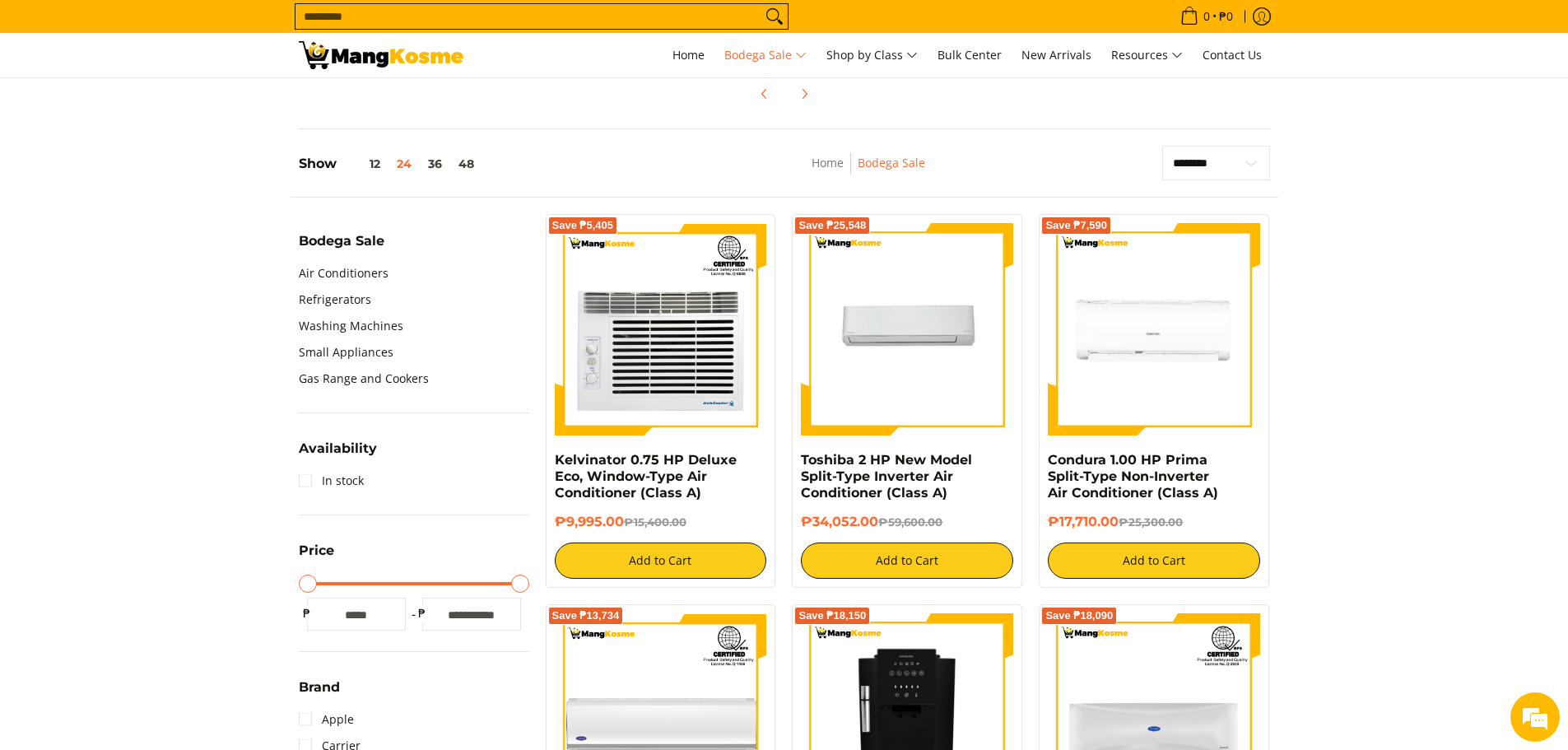
scroll to position [412, 0]
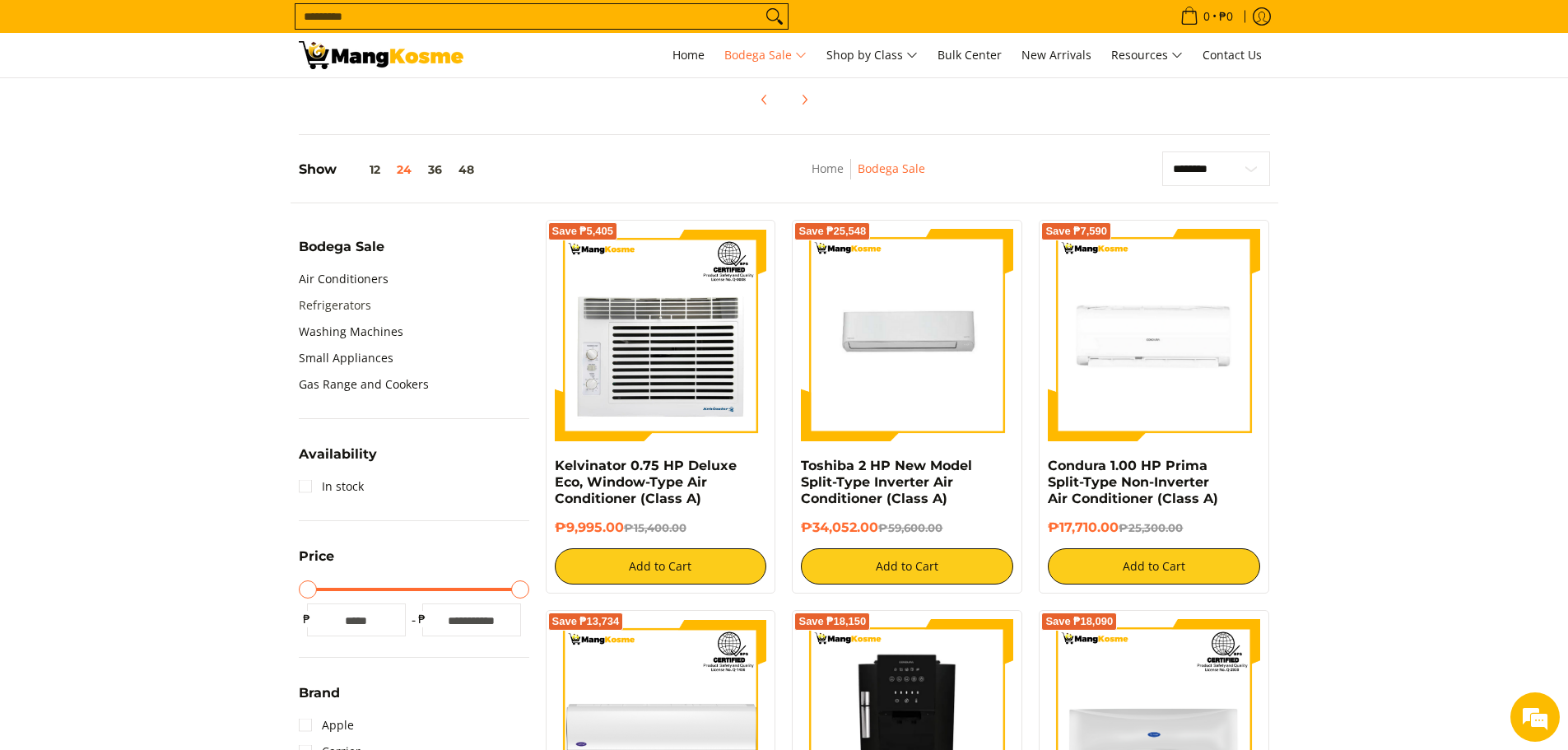
click at [323, 305] on link "Refrigerators" at bounding box center [335, 305] width 73 height 26
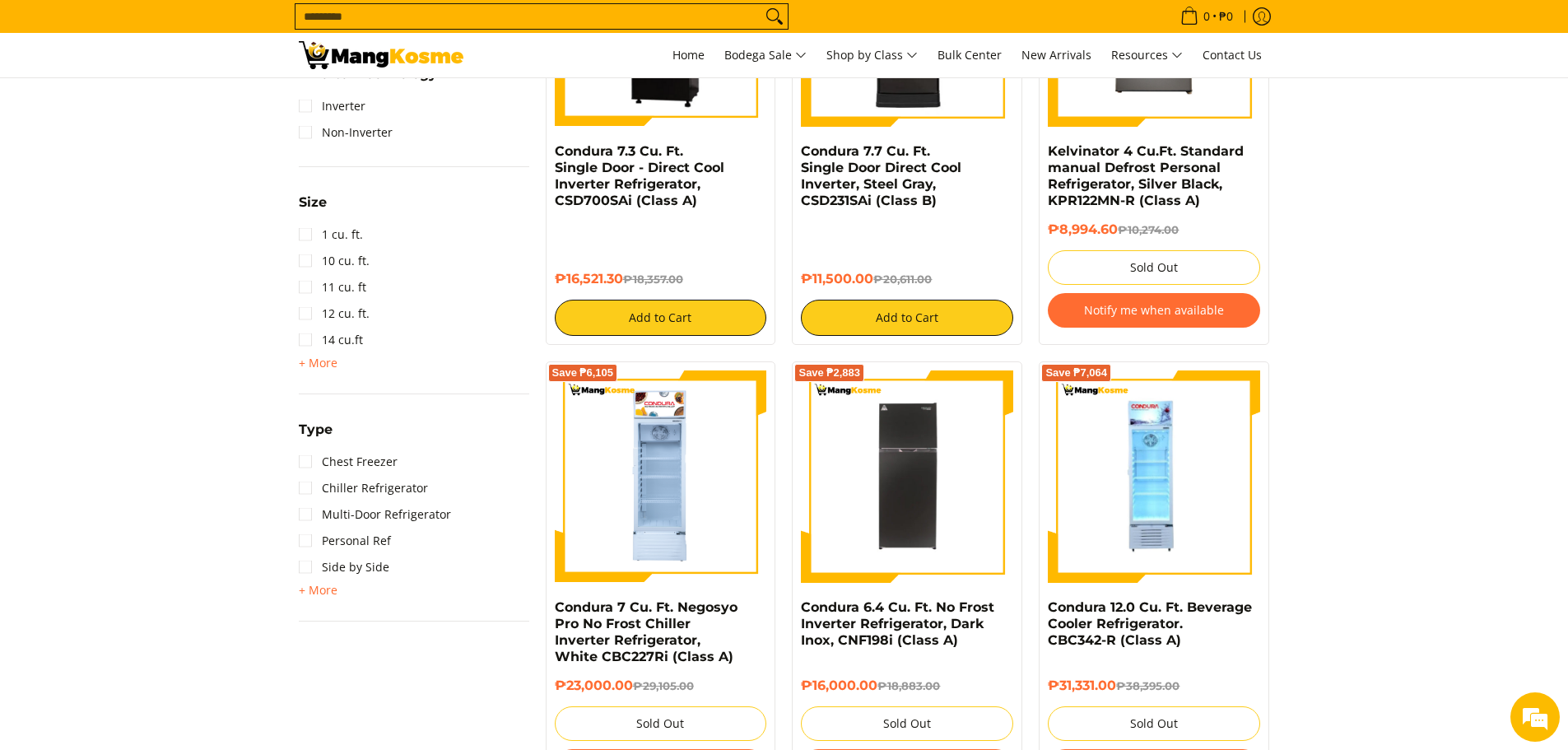
scroll to position [823, 0]
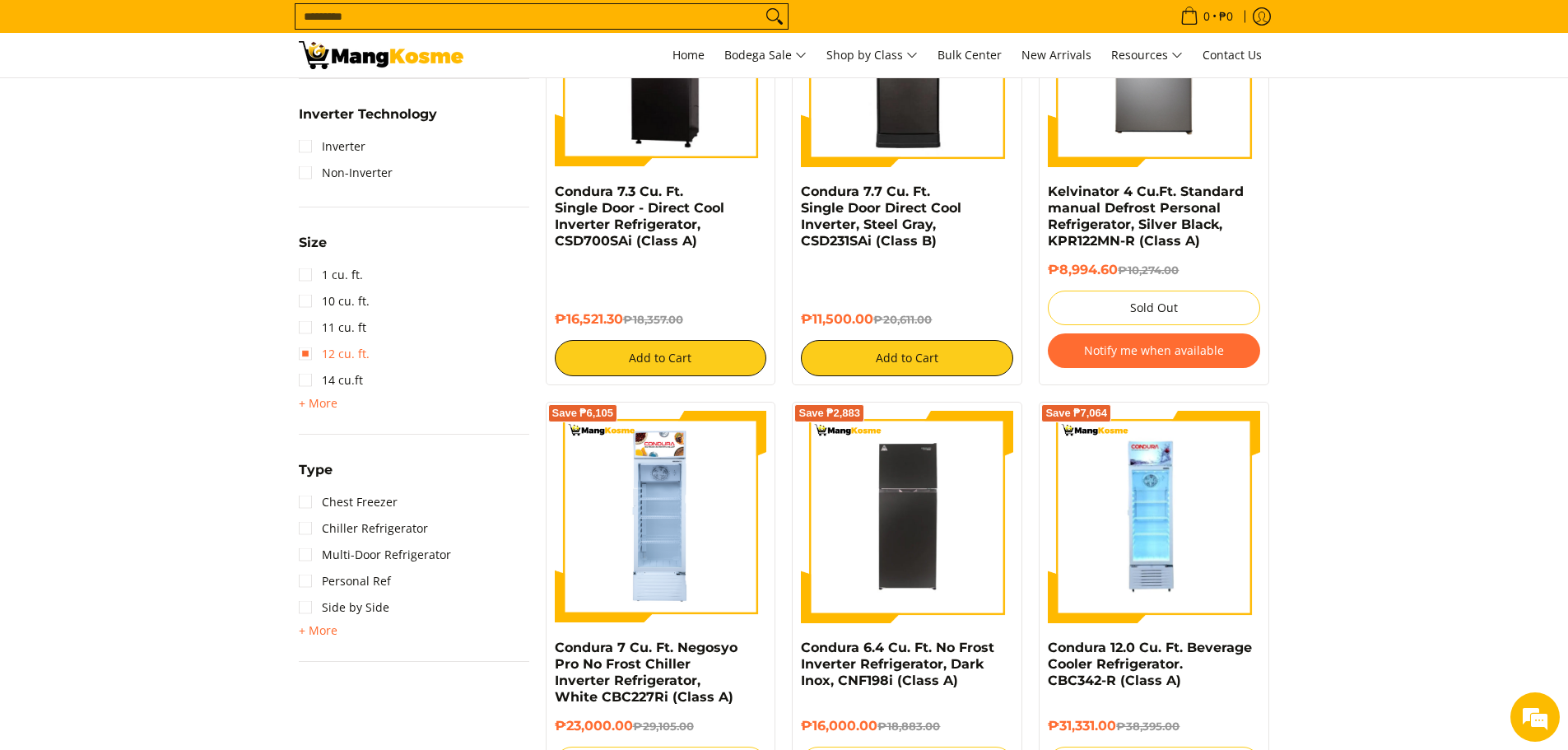
click at [301, 358] on link "12 cu. ft." at bounding box center [334, 353] width 71 height 26
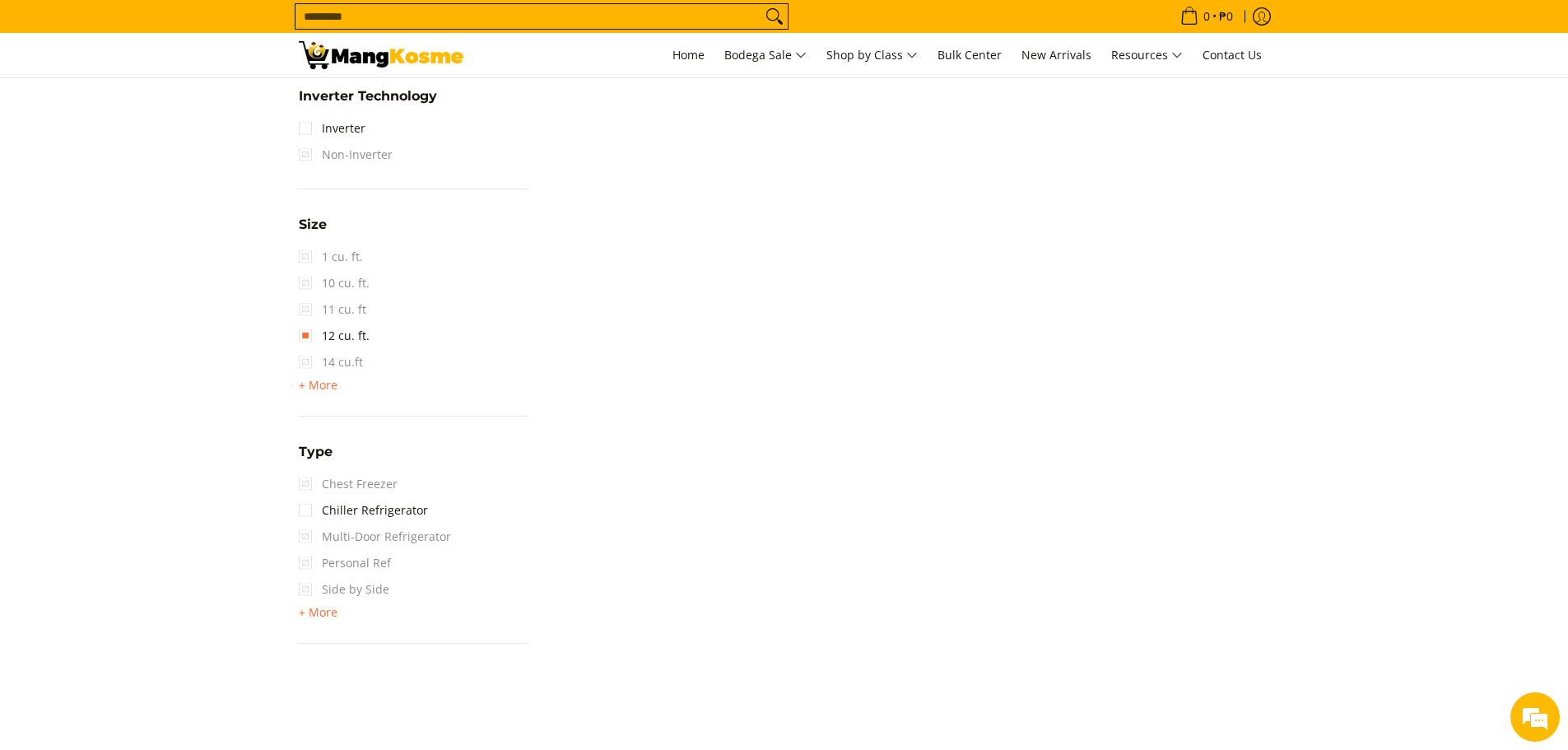
scroll to position [901, 0]
click at [303, 351] on link "12 cu. ft." at bounding box center [334, 346] width 71 height 26
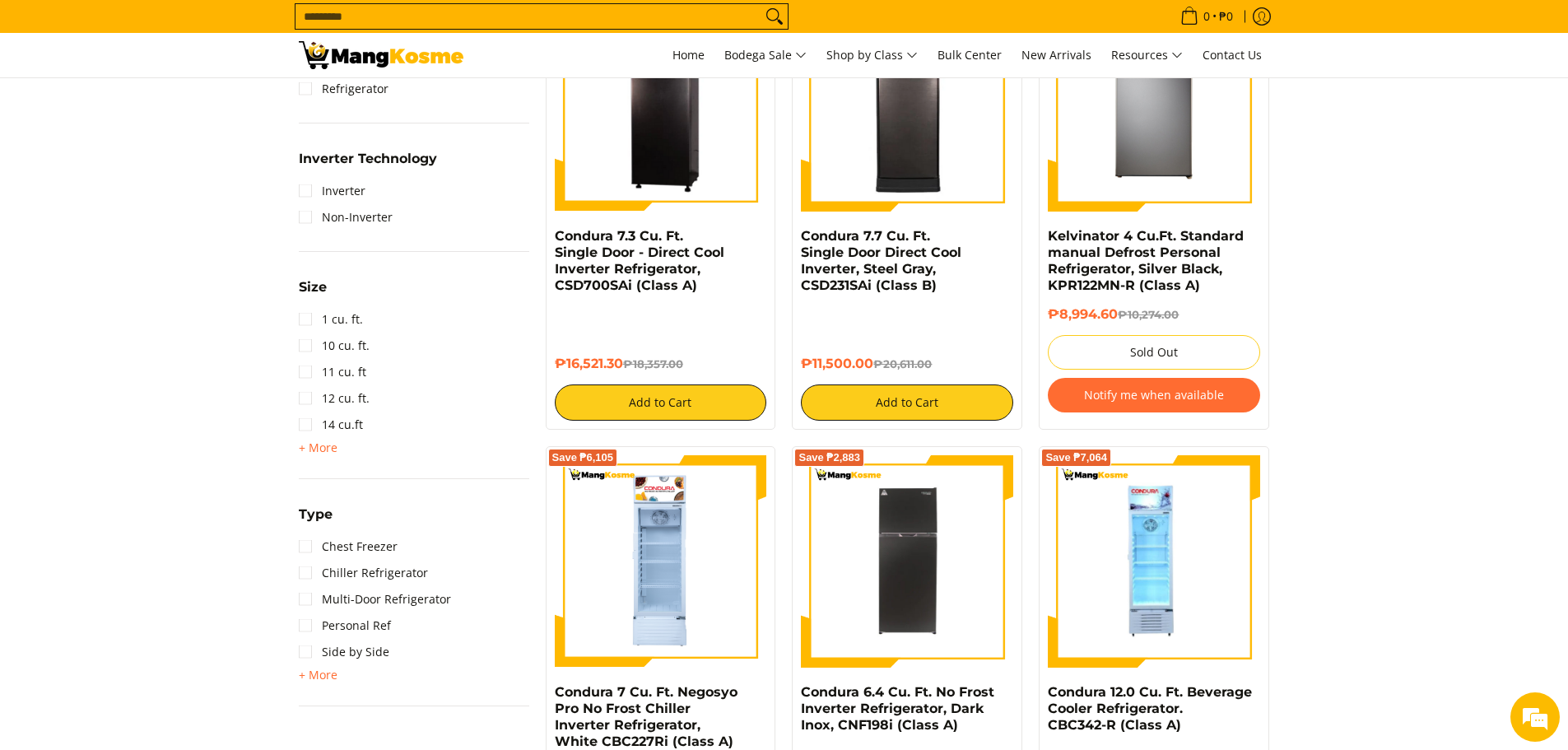
scroll to position [783, 0]
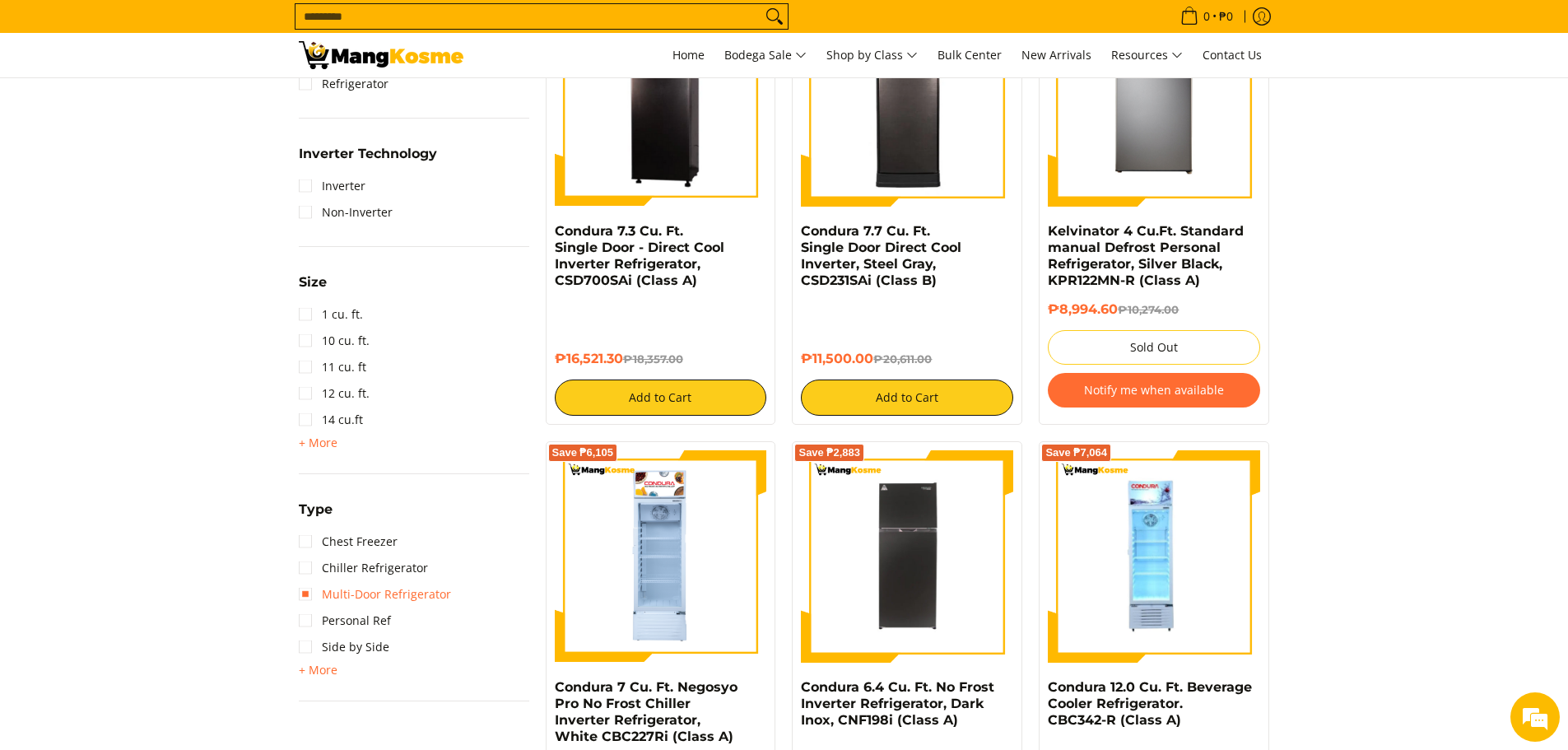
click at [303, 595] on link "Multi-Door Refrigerator" at bounding box center [375, 594] width 153 height 26
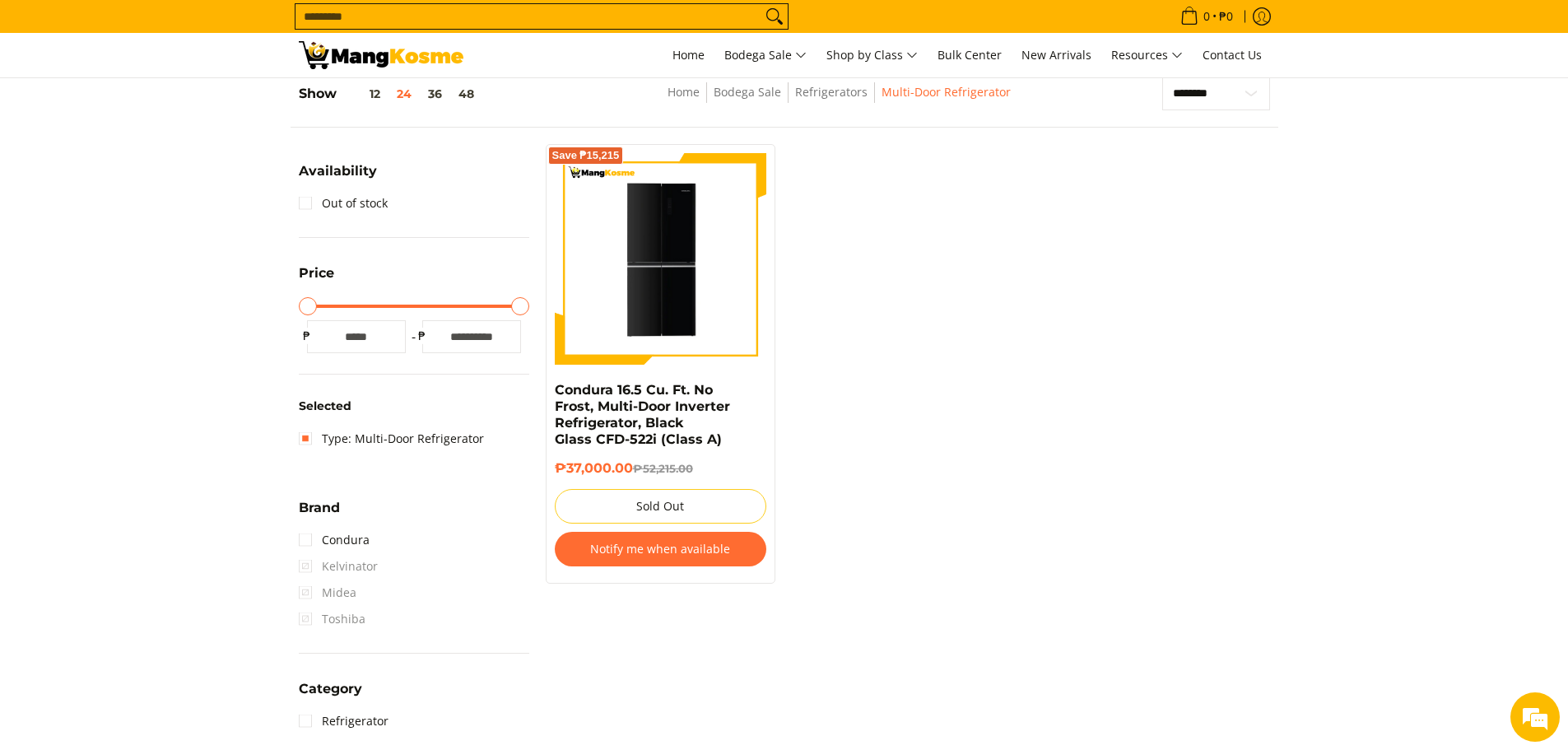
scroll to position [215, 0]
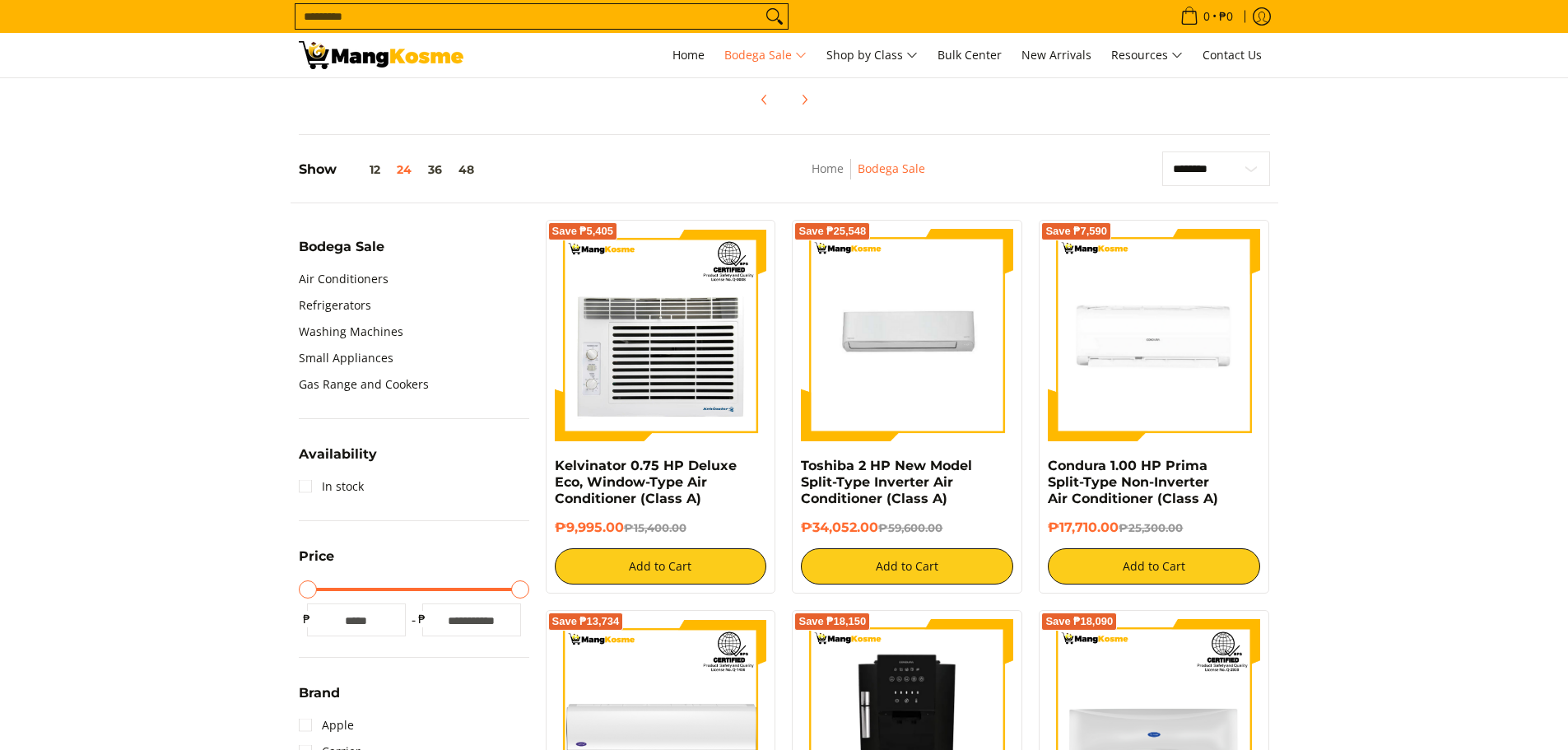
scroll to position [412, 0]
click at [336, 282] on link "Air Conditioners" at bounding box center [344, 278] width 90 height 26
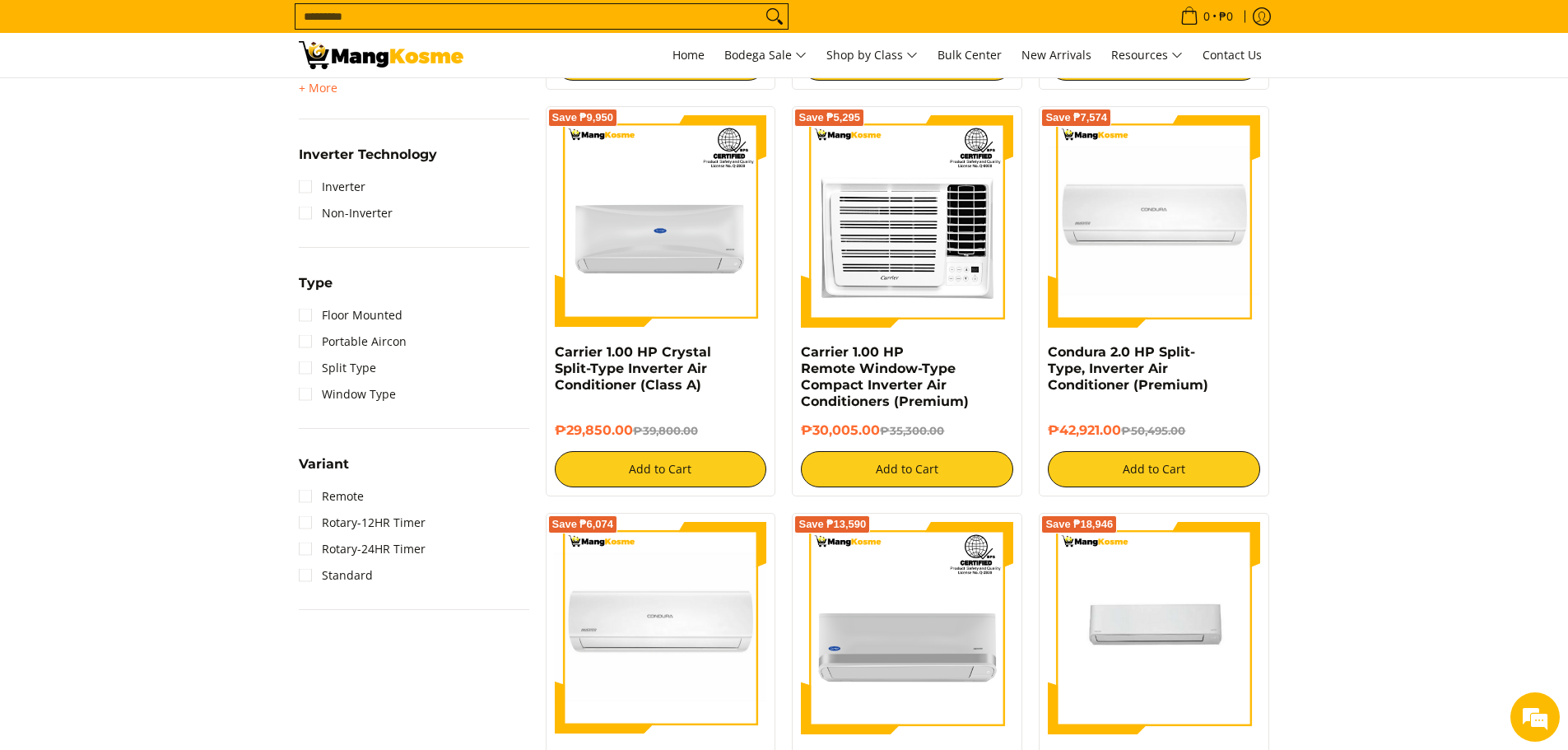
scroll to position [1097, 0]
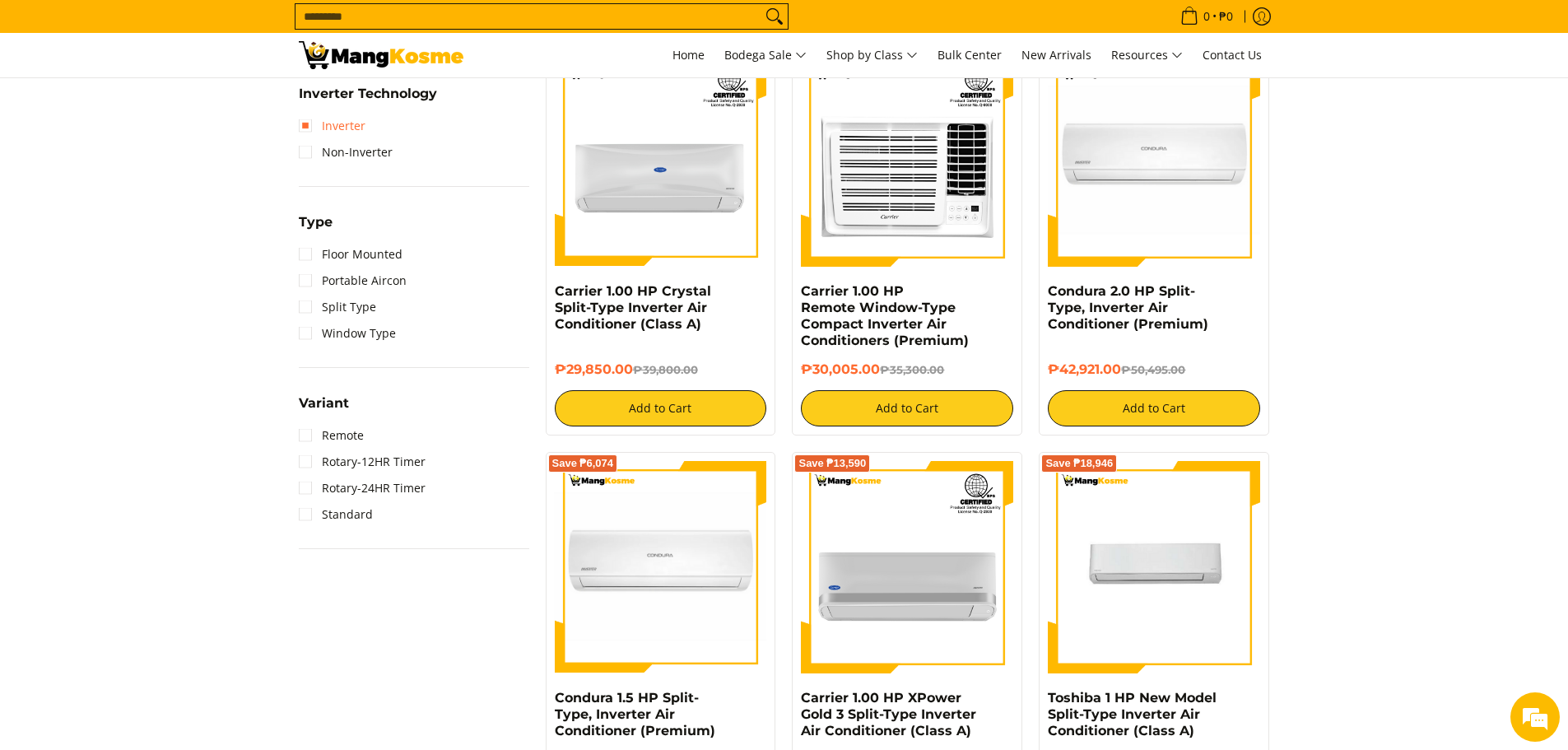
click at [303, 135] on link "Inverter" at bounding box center [332, 126] width 66 height 26
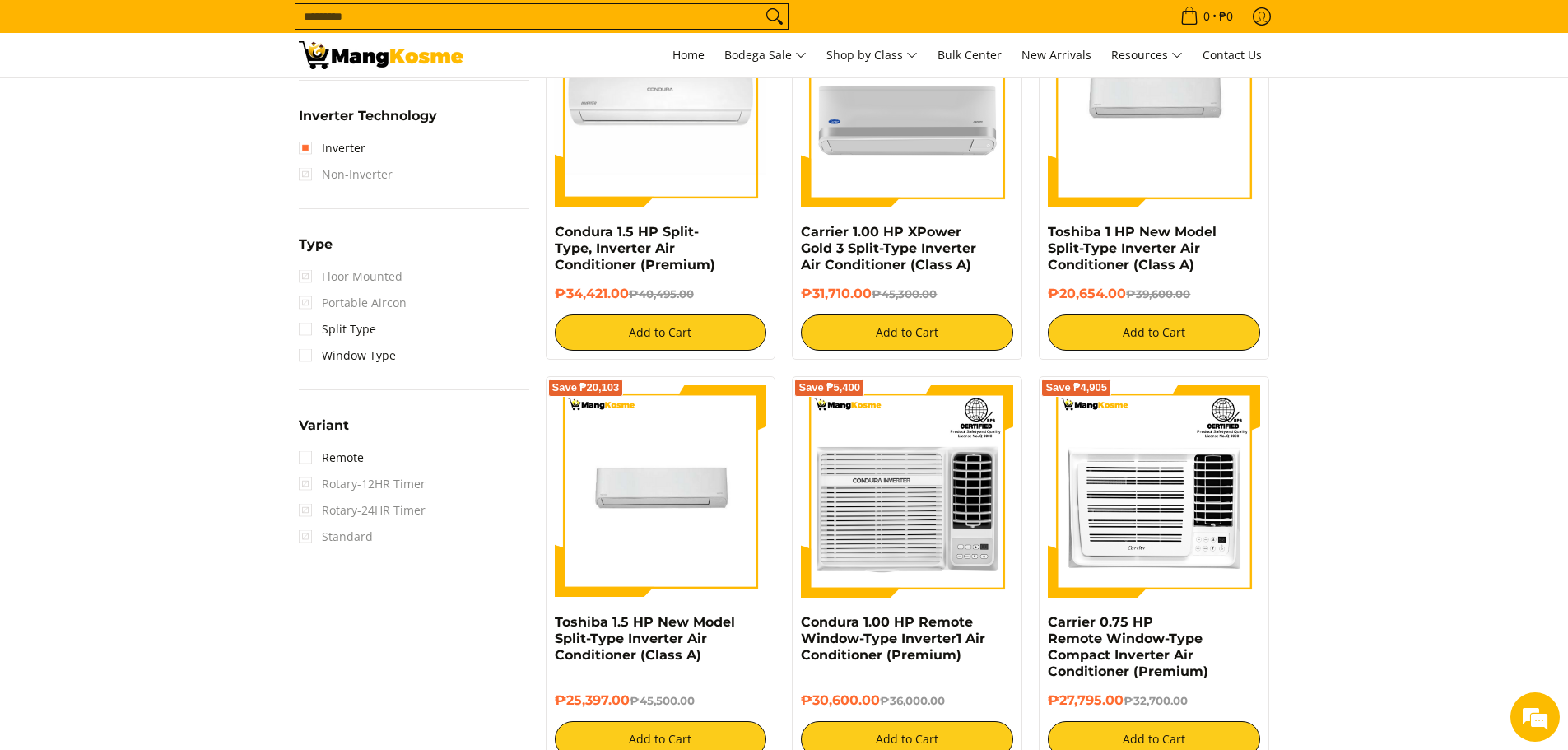
scroll to position [1176, 0]
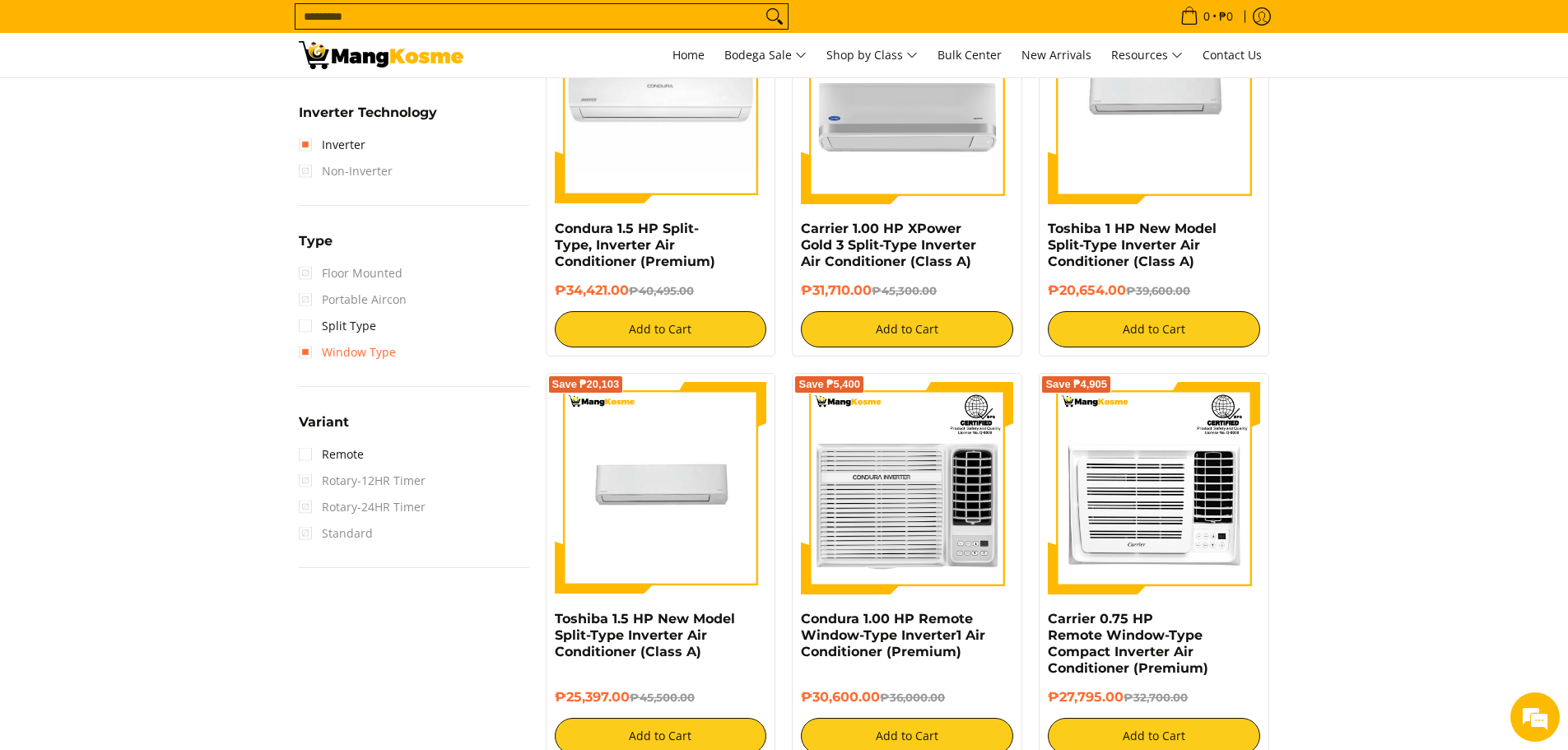
click at [311, 354] on link "Window Type" at bounding box center [347, 352] width 97 height 26
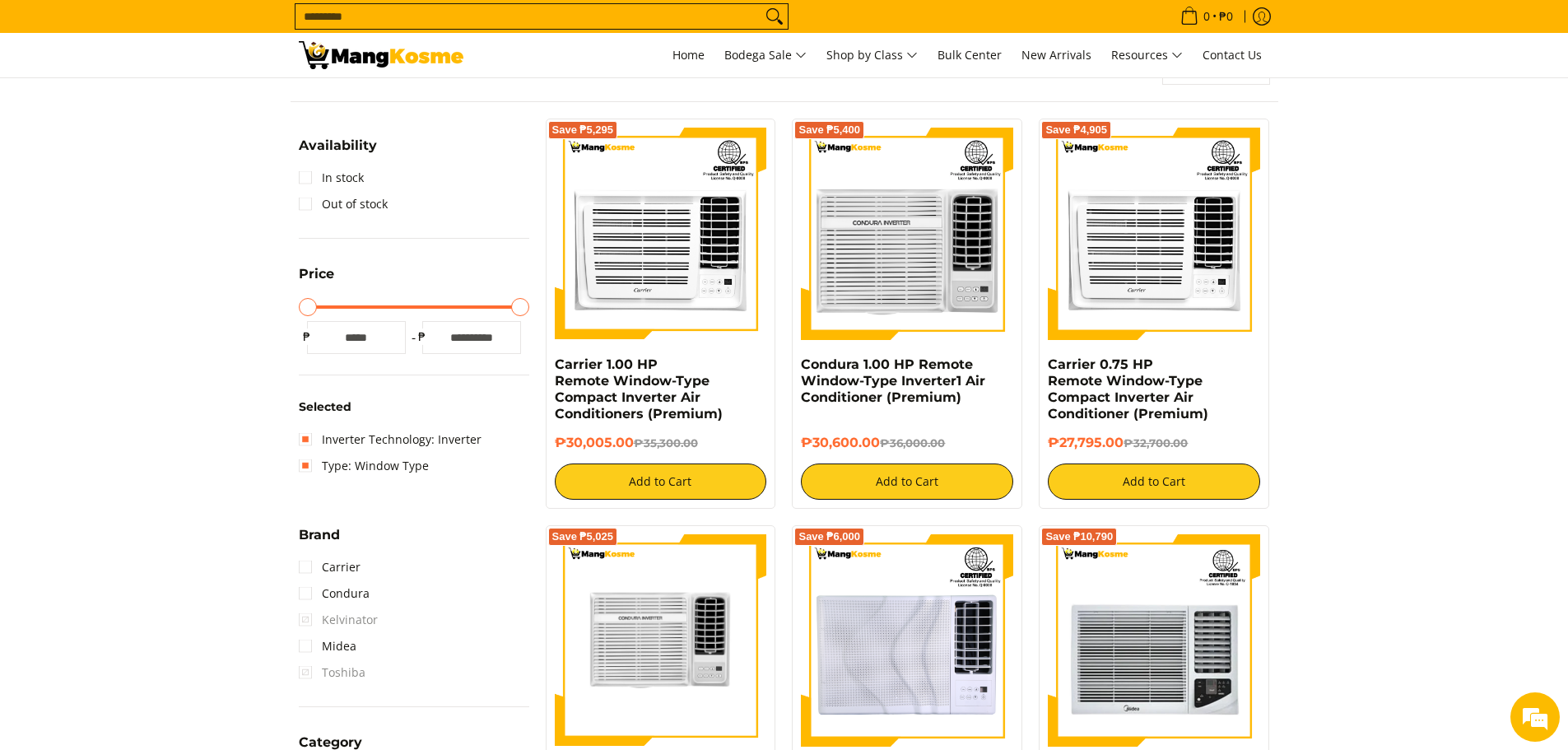
scroll to position [215, 0]
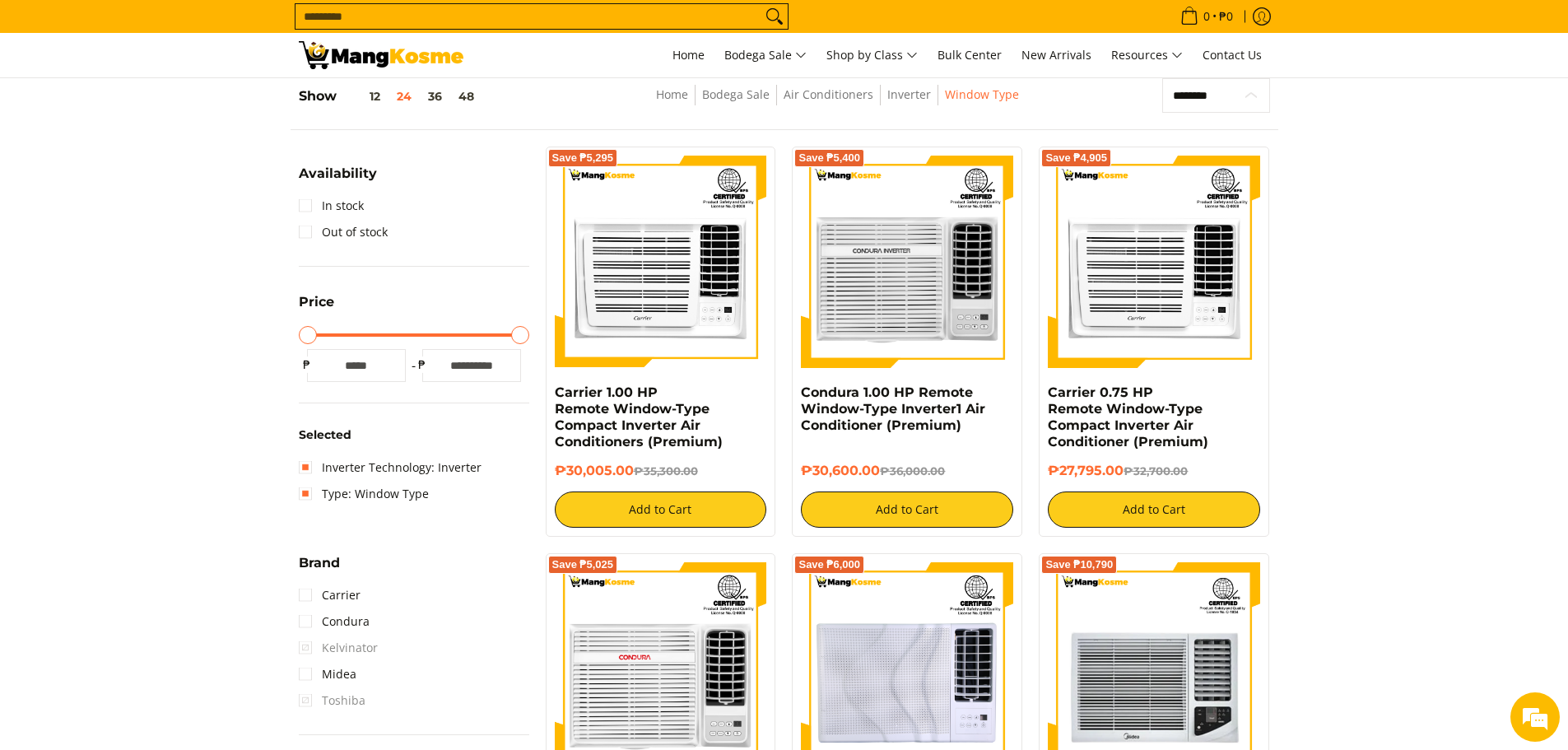
click at [1208, 100] on select "**********" at bounding box center [1216, 95] width 108 height 35
select select "**********"
click at [1162, 78] on select "**********" at bounding box center [1216, 95] width 108 height 35
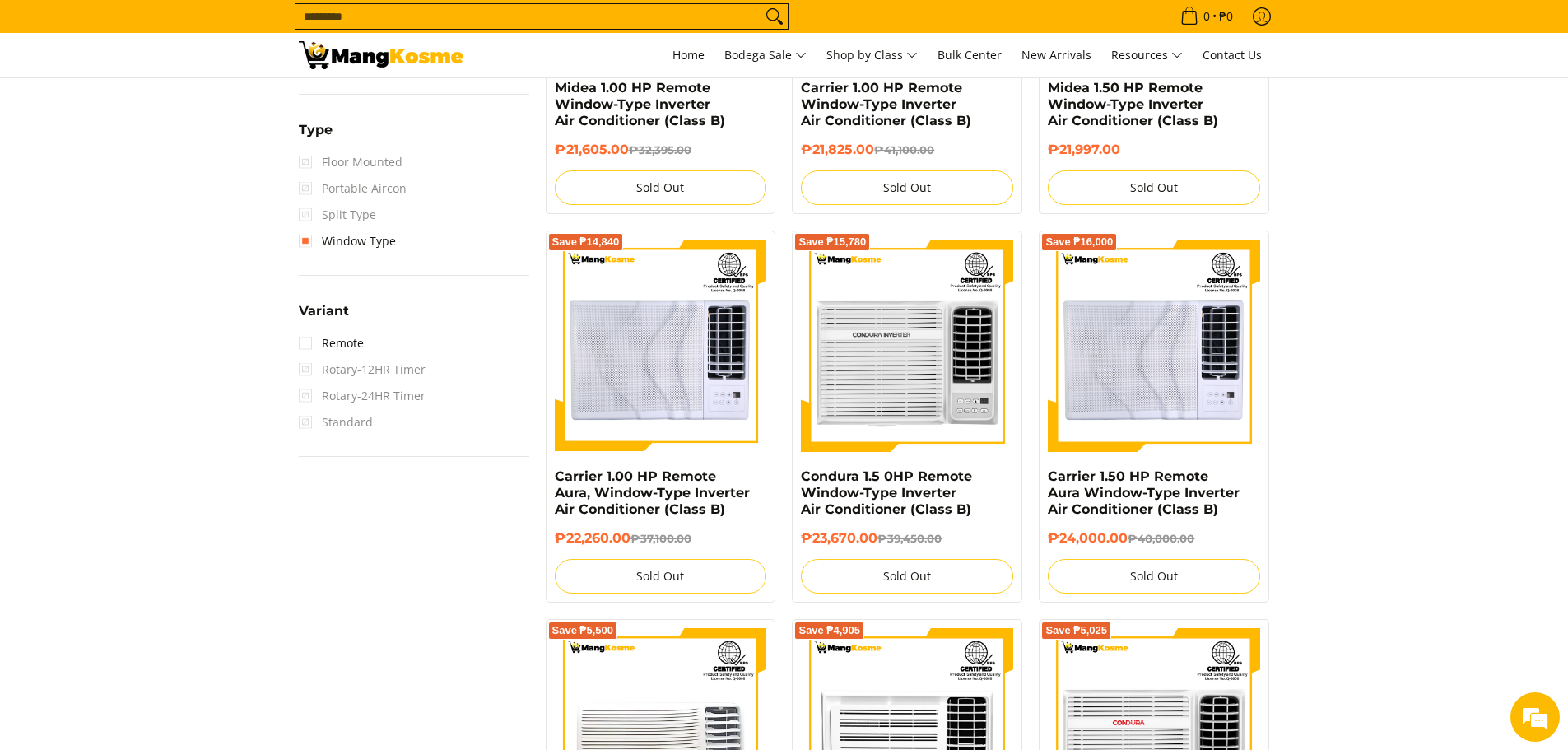
scroll to position [1312, 0]
